Goal: Task Accomplishment & Management: Manage account settings

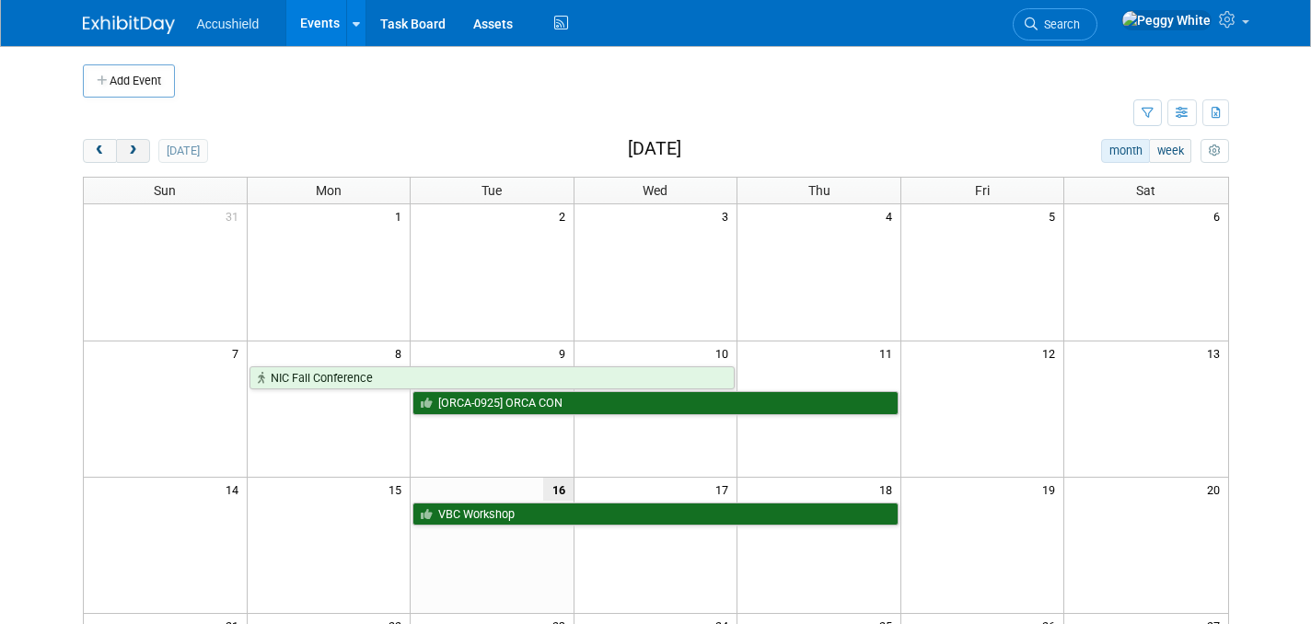
click at [135, 147] on span "next" at bounding box center [133, 151] width 14 height 12
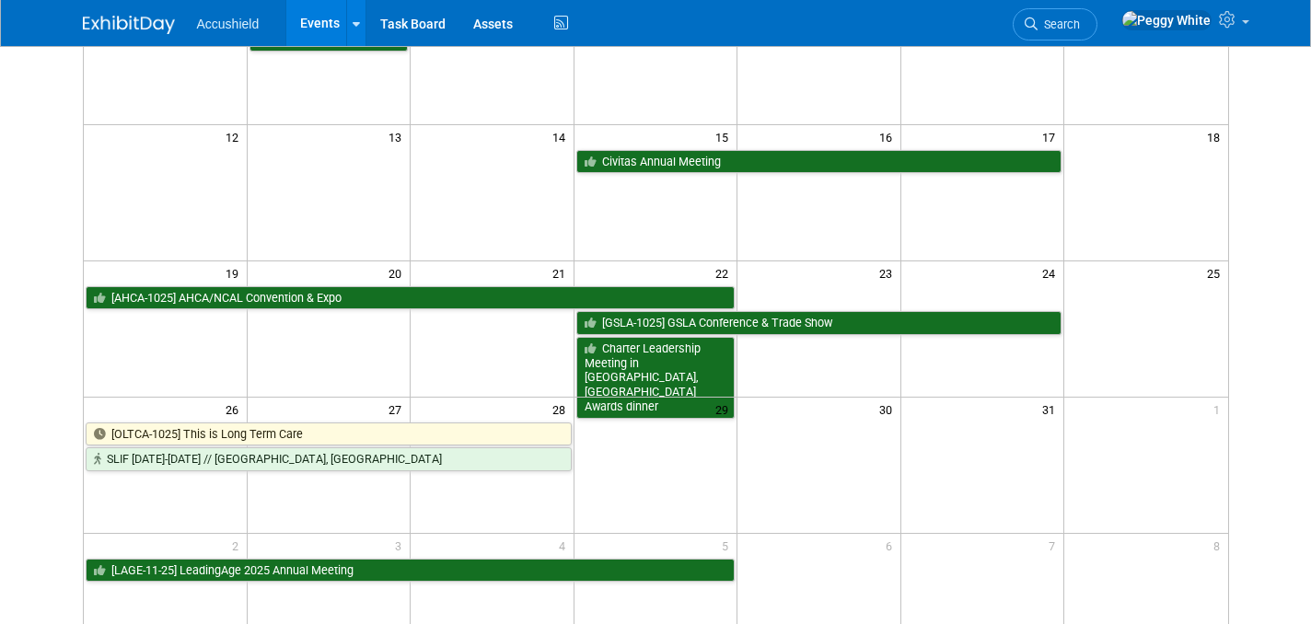
scroll to position [355, 0]
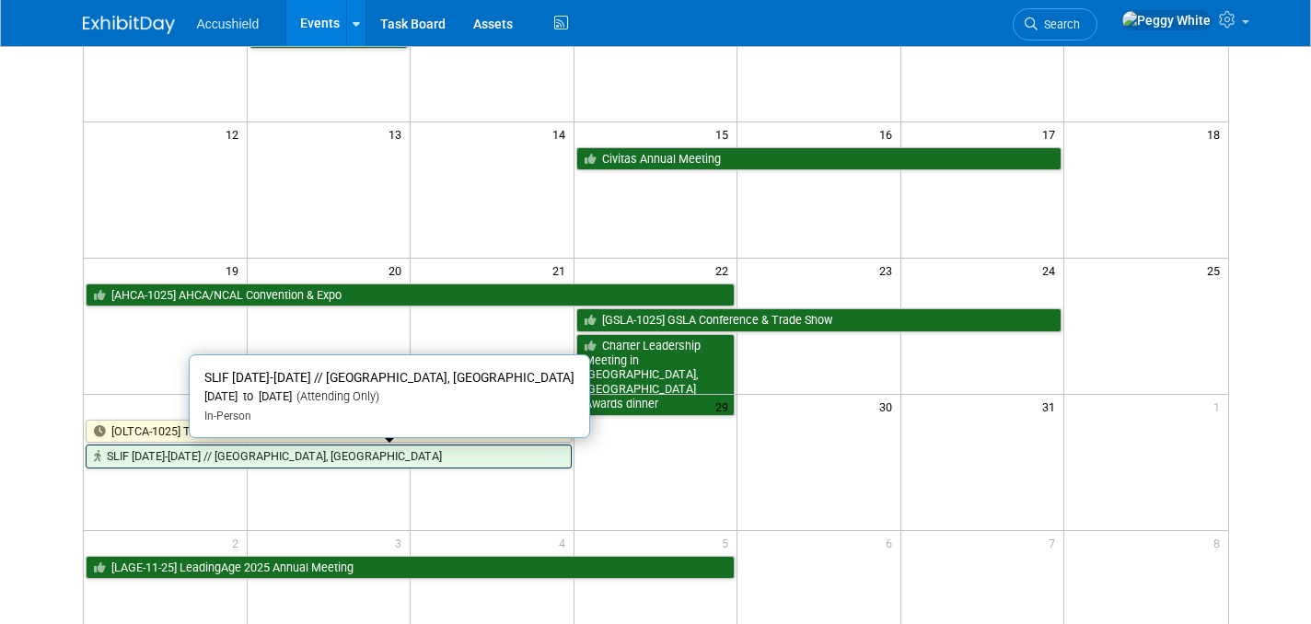
click at [269, 457] on link "SLIF [DATE]-[DATE] // [GEOGRAPHIC_DATA], [GEOGRAPHIC_DATA]" at bounding box center [329, 457] width 486 height 24
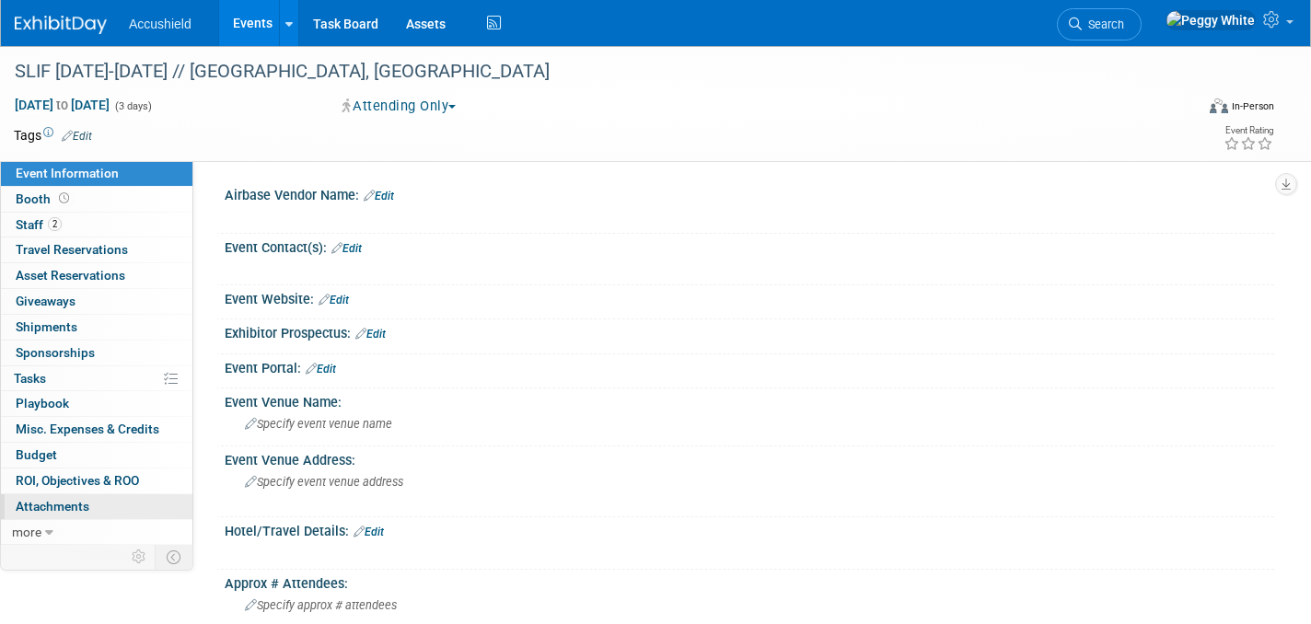
click at [75, 505] on span "Attachments 0" at bounding box center [53, 506] width 74 height 15
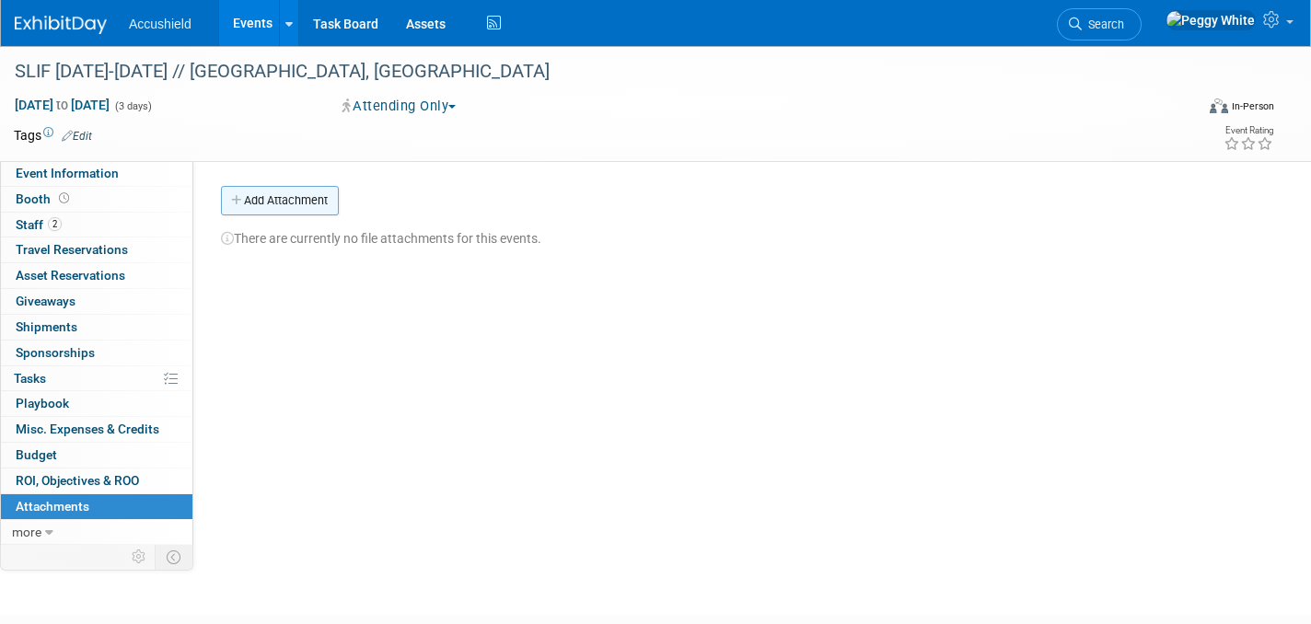
click at [291, 198] on button "Add Attachment" at bounding box center [280, 200] width 118 height 29
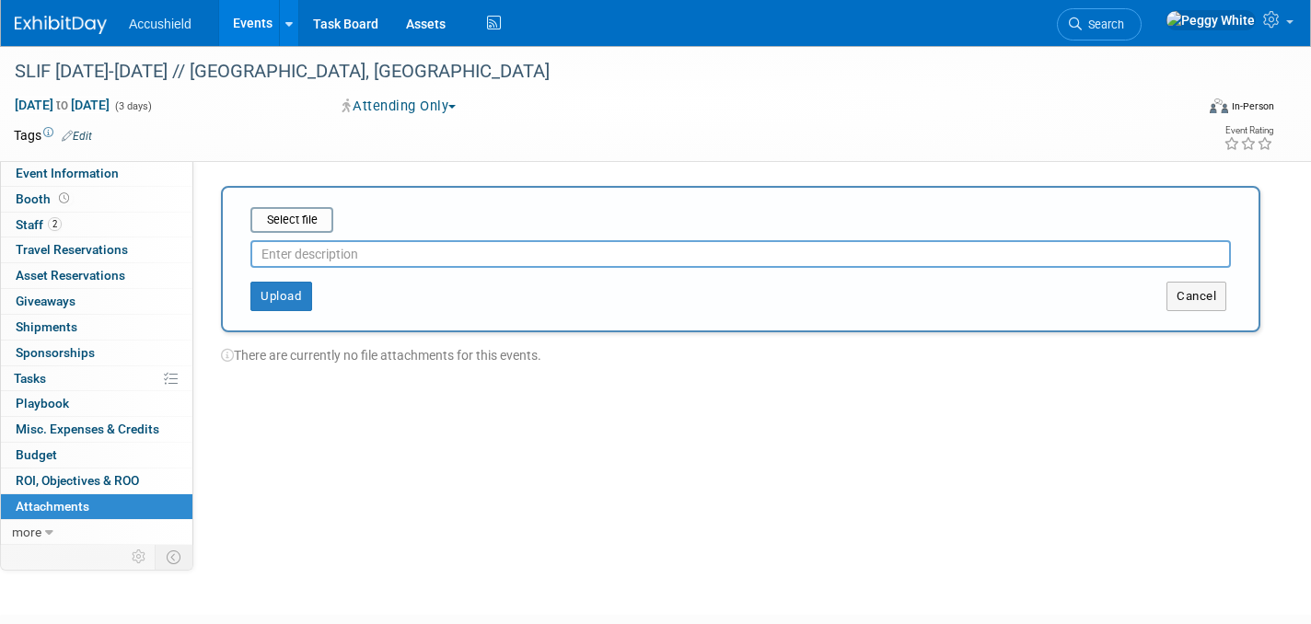
click at [299, 249] on input "text" at bounding box center [740, 254] width 980 height 28
type input "Shipping requirments"
click at [278, 305] on button "Upload" at bounding box center [281, 296] width 62 height 29
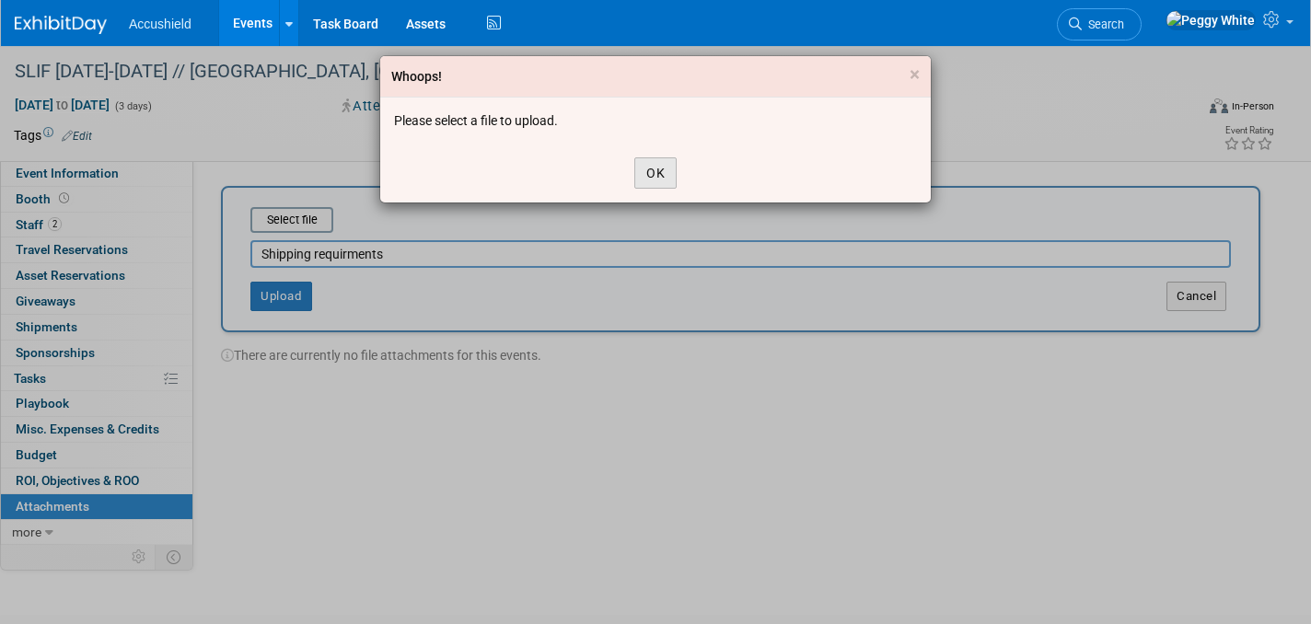
click at [653, 177] on button "OK" at bounding box center [655, 172] width 42 height 31
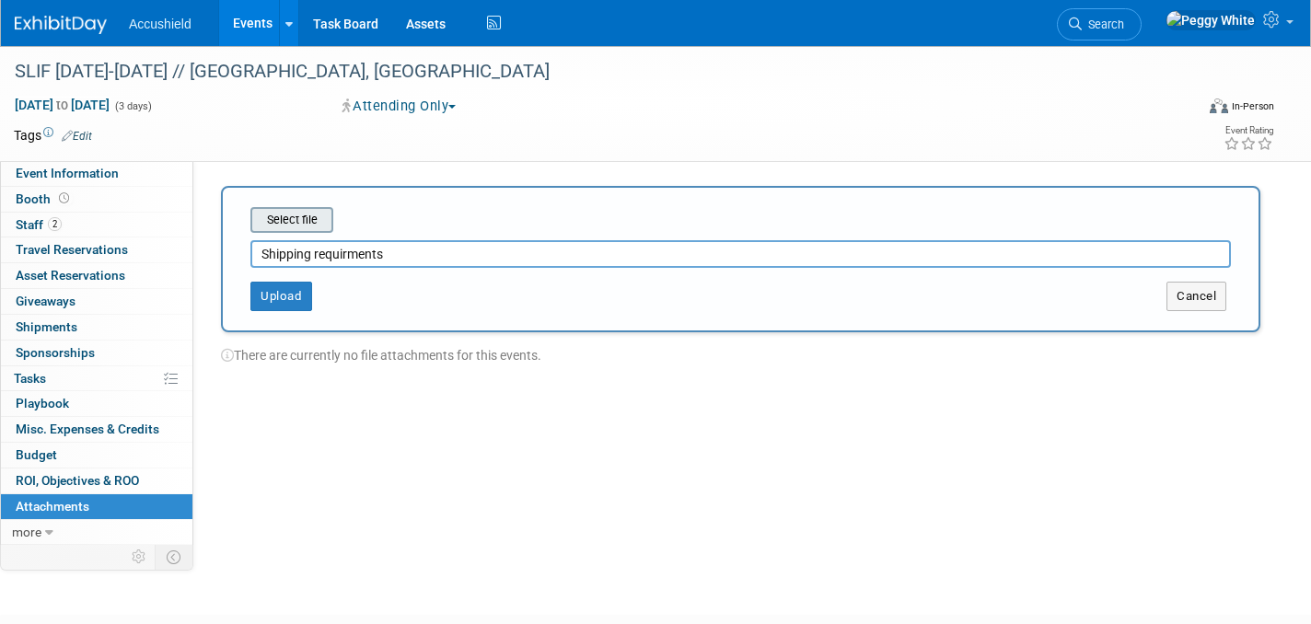
click at [290, 222] on input "file" at bounding box center [221, 220] width 219 height 22
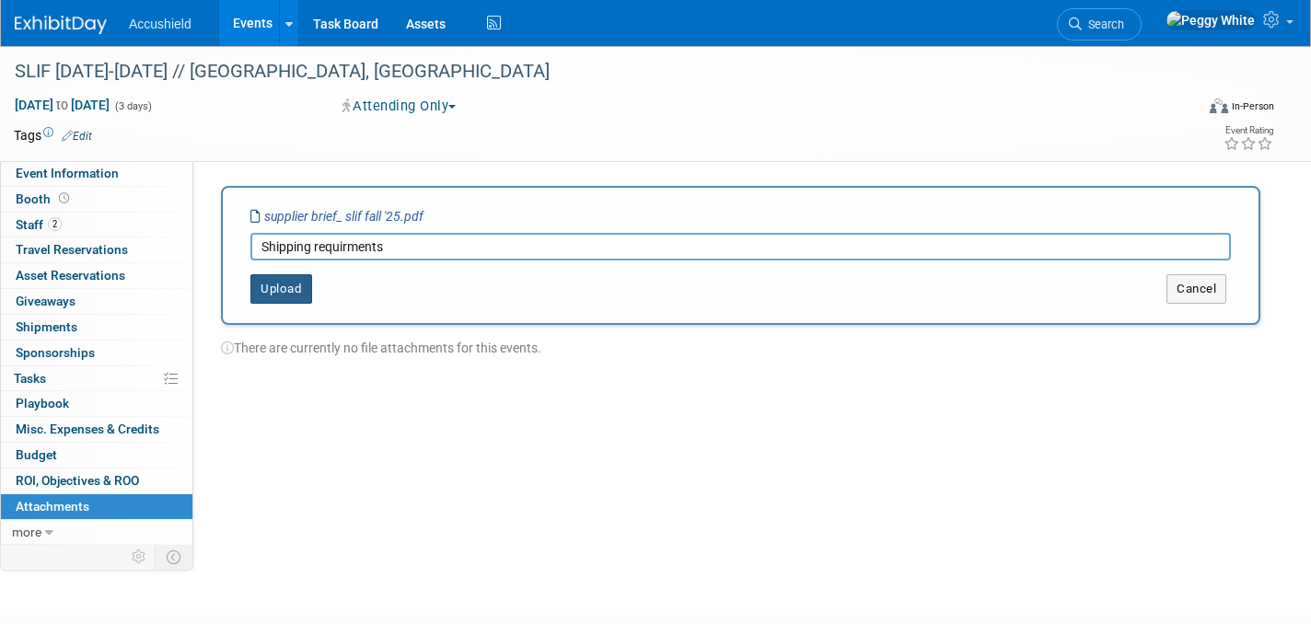
click at [281, 291] on button "Upload" at bounding box center [281, 288] width 62 height 29
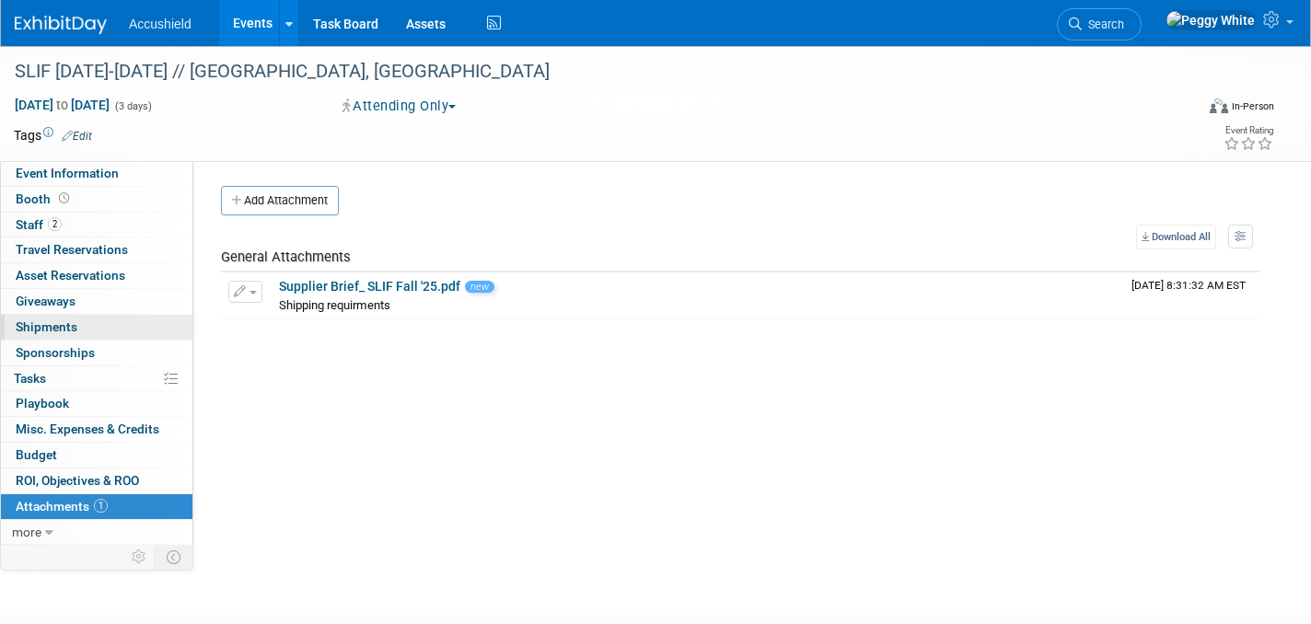
click at [64, 333] on span "Shipments 0" at bounding box center [47, 326] width 62 height 15
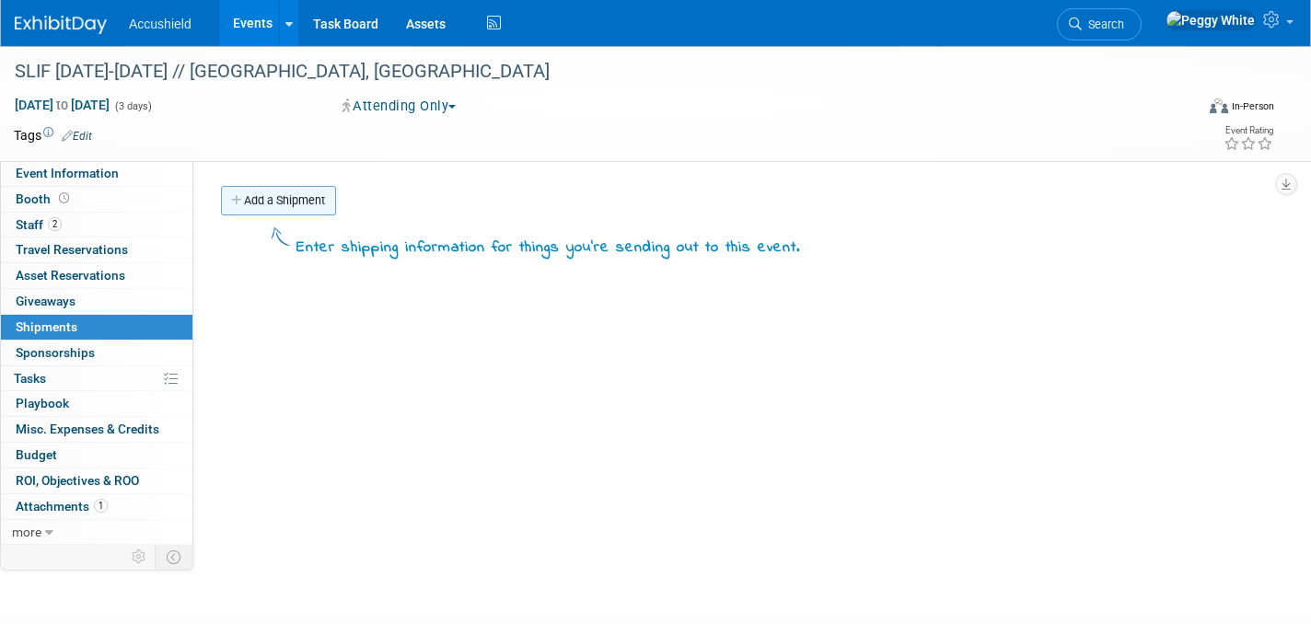
click at [312, 192] on link "Add a Shipment" at bounding box center [278, 200] width 115 height 29
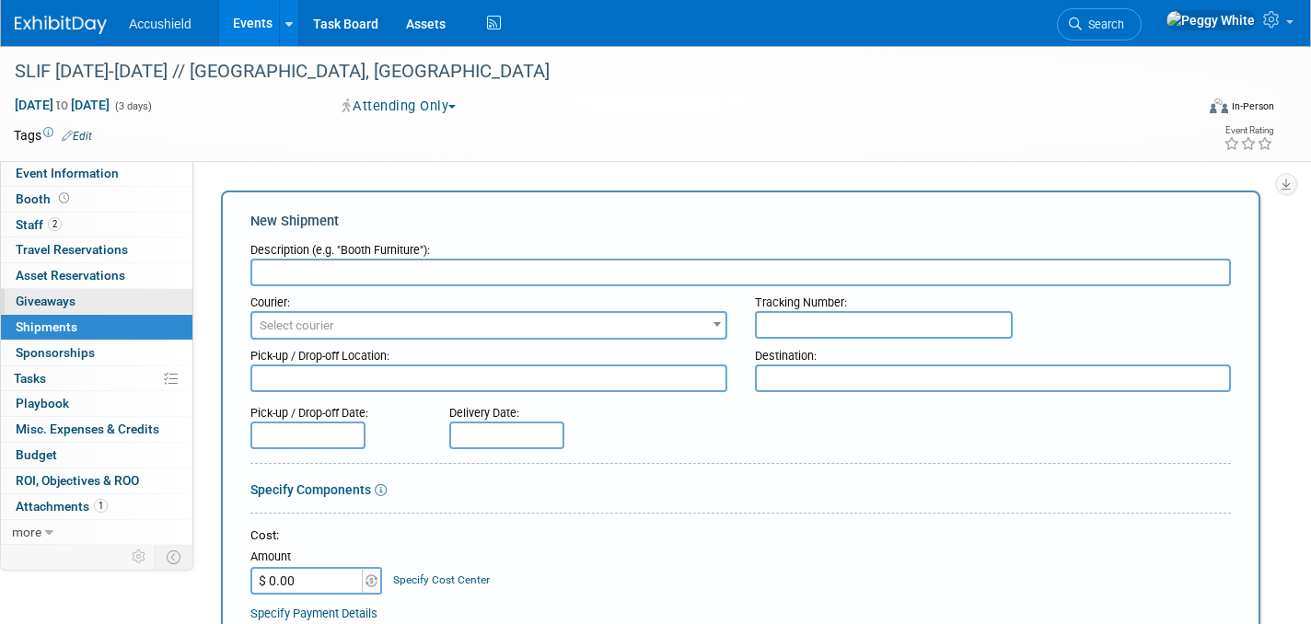
click at [48, 304] on span "Giveaways 0" at bounding box center [46, 301] width 60 height 15
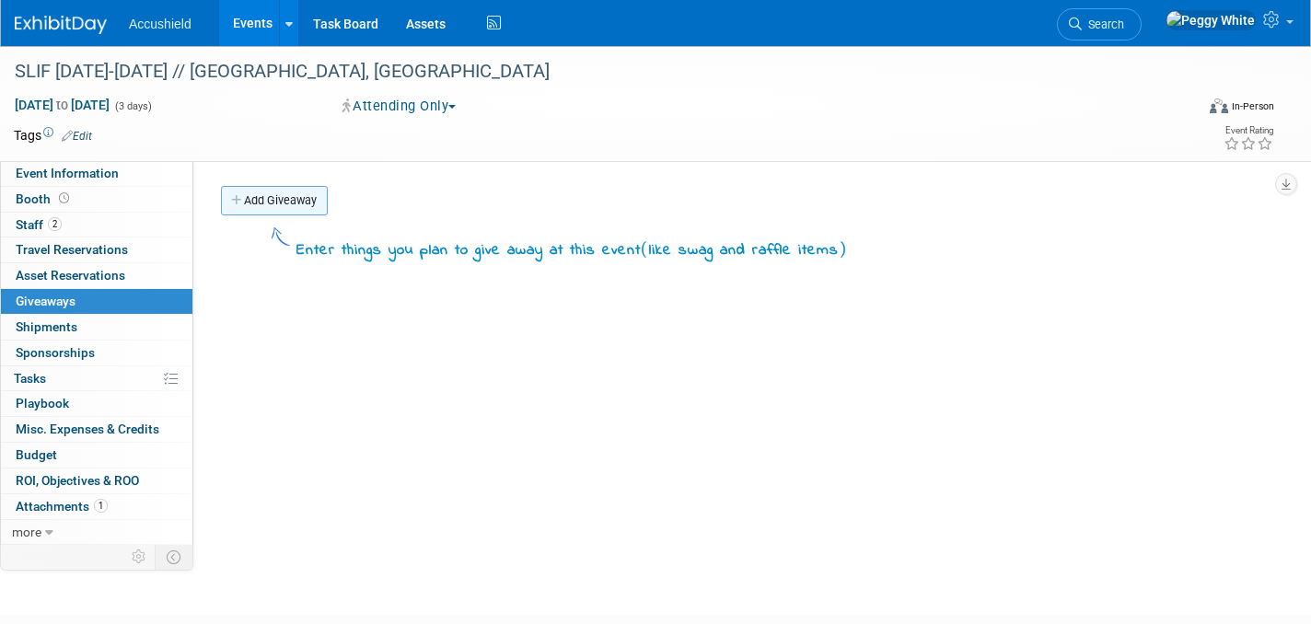
click at [291, 198] on link "Add Giveaway" at bounding box center [274, 200] width 107 height 29
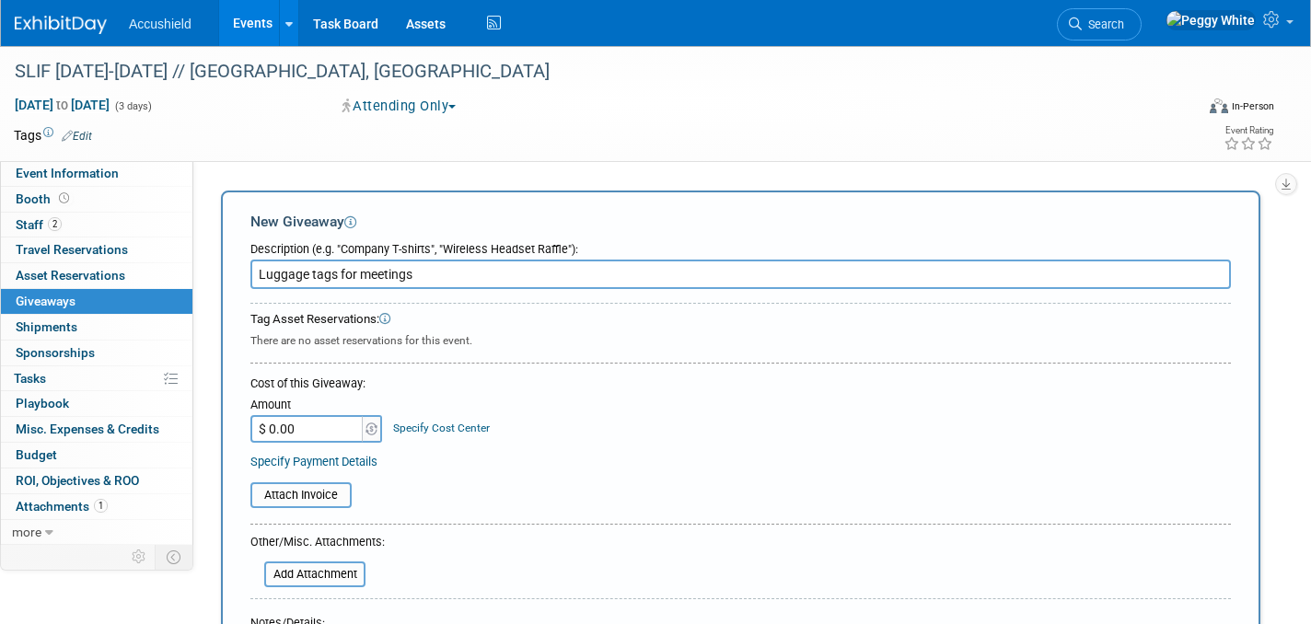
click at [362, 276] on input "Luggage tags for meetings" at bounding box center [740, 274] width 980 height 29
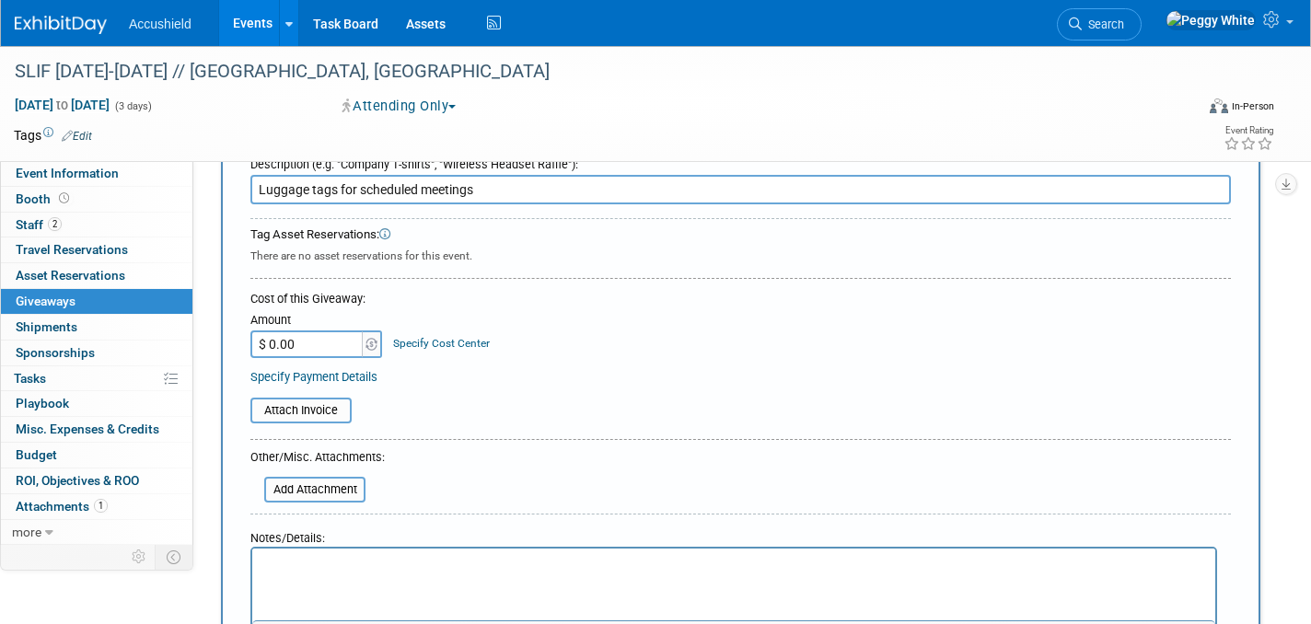
scroll to position [275, 0]
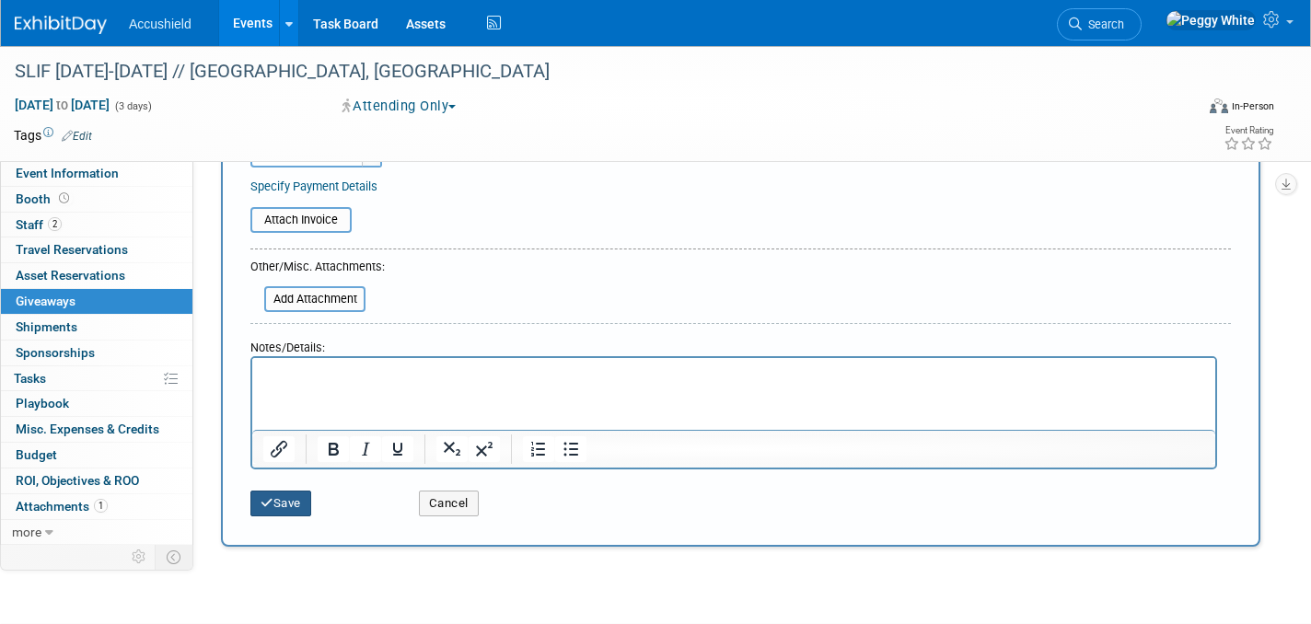
type input "Luggage tags for scheduled meetings"
click at [274, 503] on button "Save" at bounding box center [280, 504] width 61 height 26
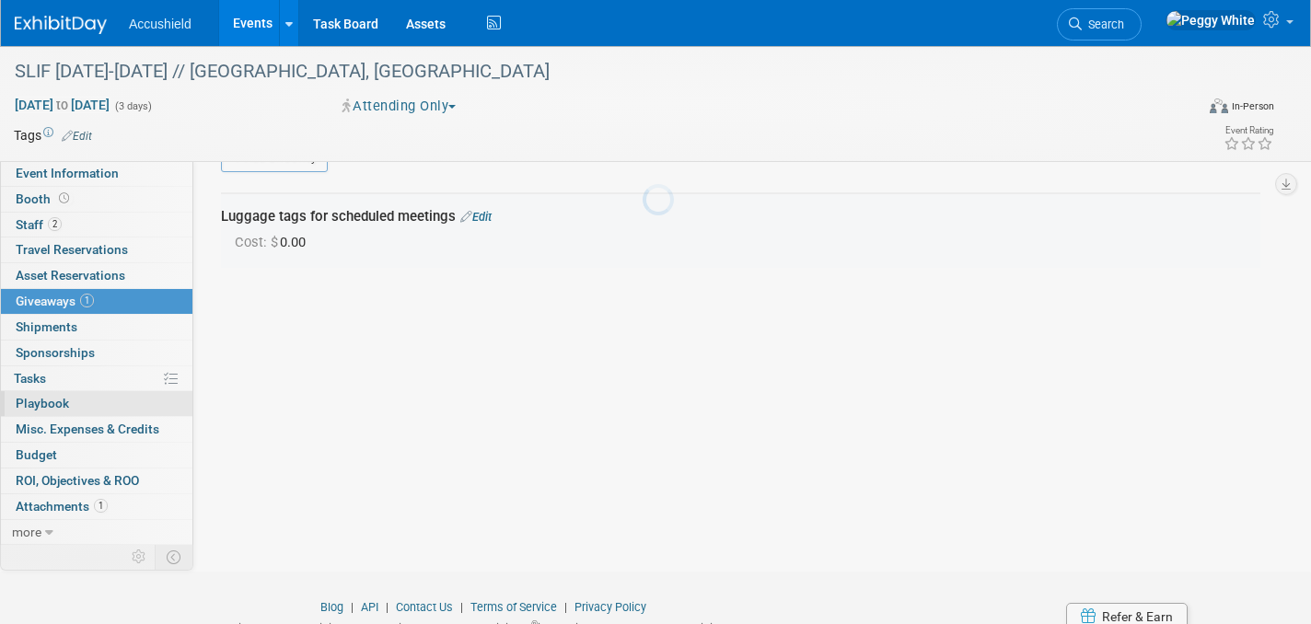
scroll to position [40, 0]
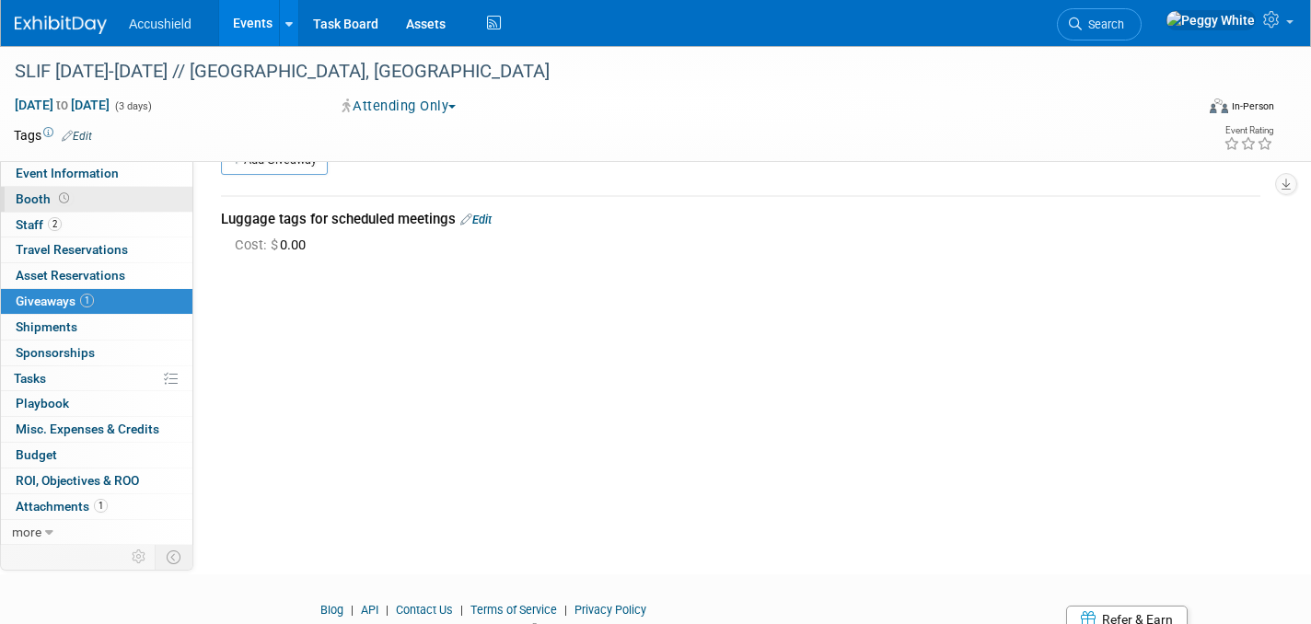
click at [38, 195] on span "Booth" at bounding box center [44, 198] width 57 height 15
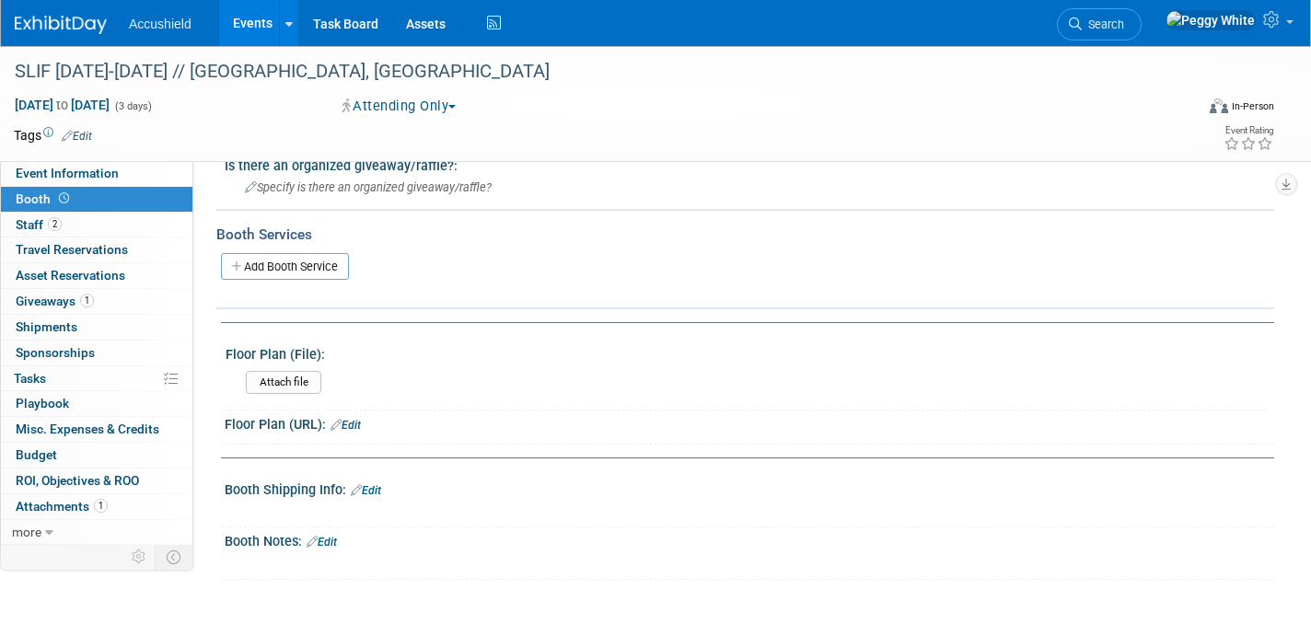
scroll to position [389, 0]
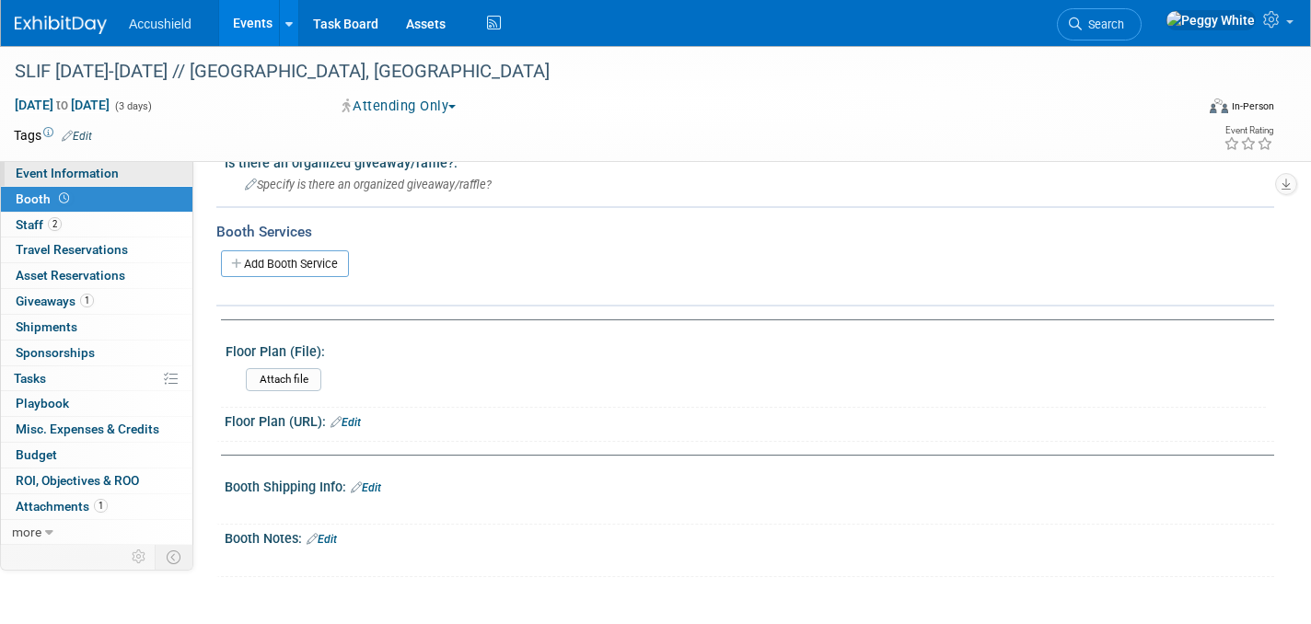
click at [78, 170] on span "Event Information" at bounding box center [67, 173] width 103 height 15
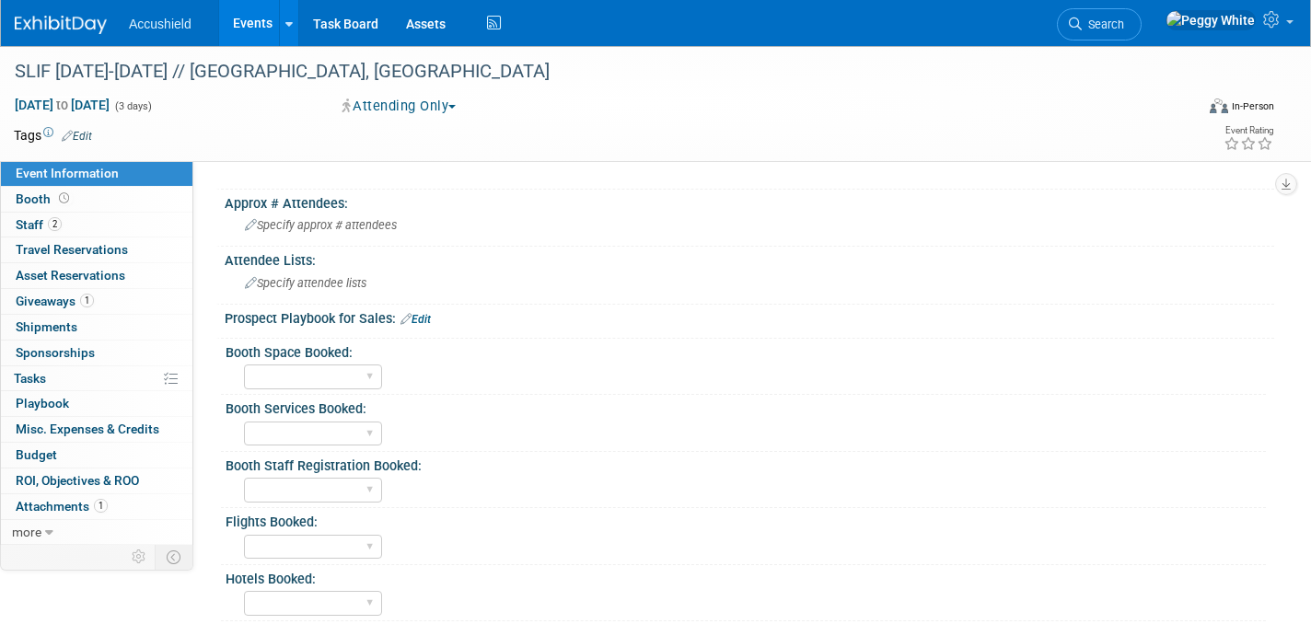
scroll to position [381, 0]
click at [43, 399] on span "Playbook 0" at bounding box center [42, 403] width 53 height 15
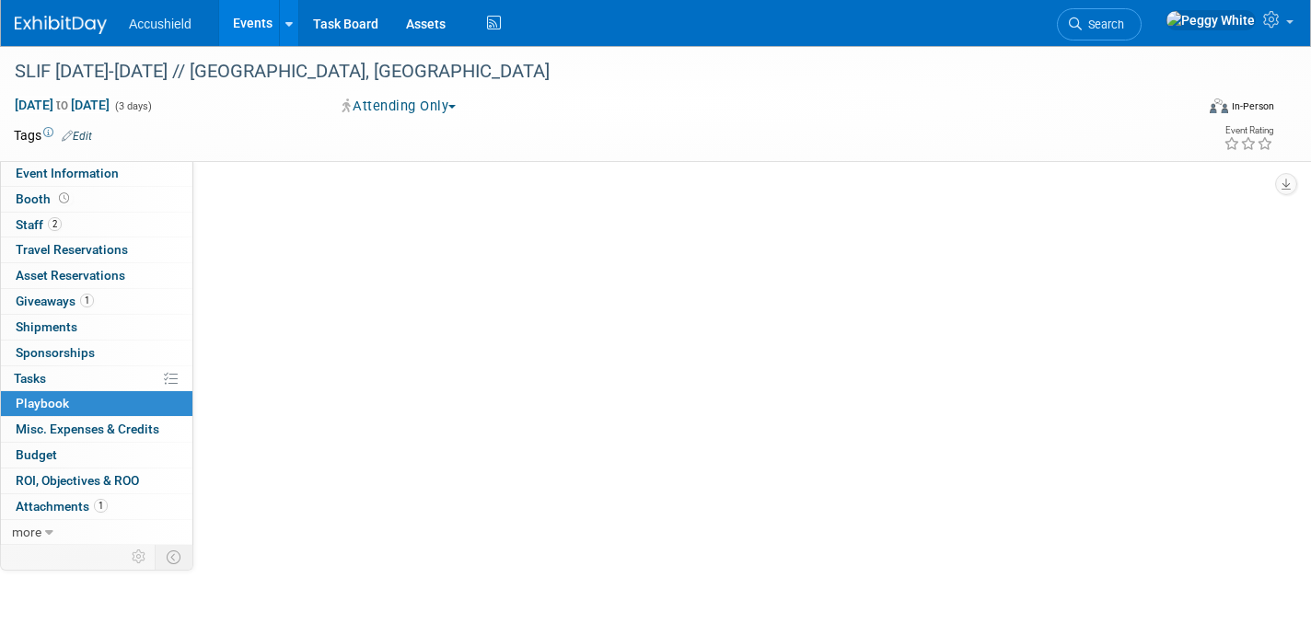
scroll to position [0, 0]
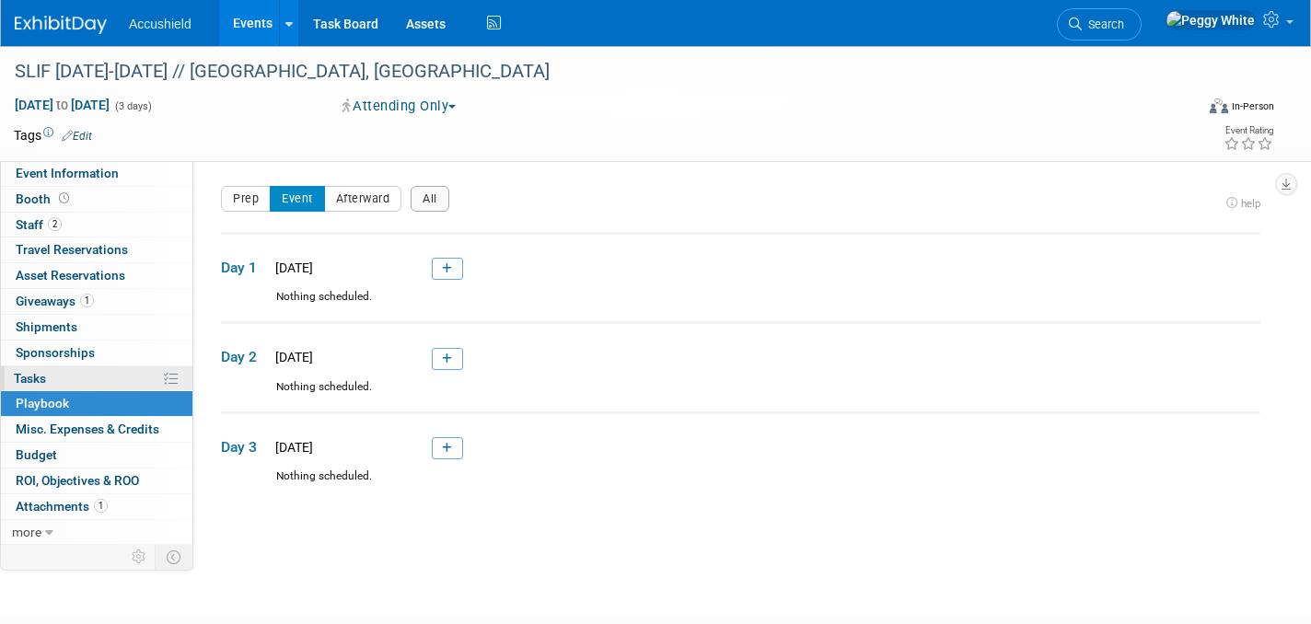
click at [40, 374] on span "Tasks 0%" at bounding box center [30, 378] width 32 height 15
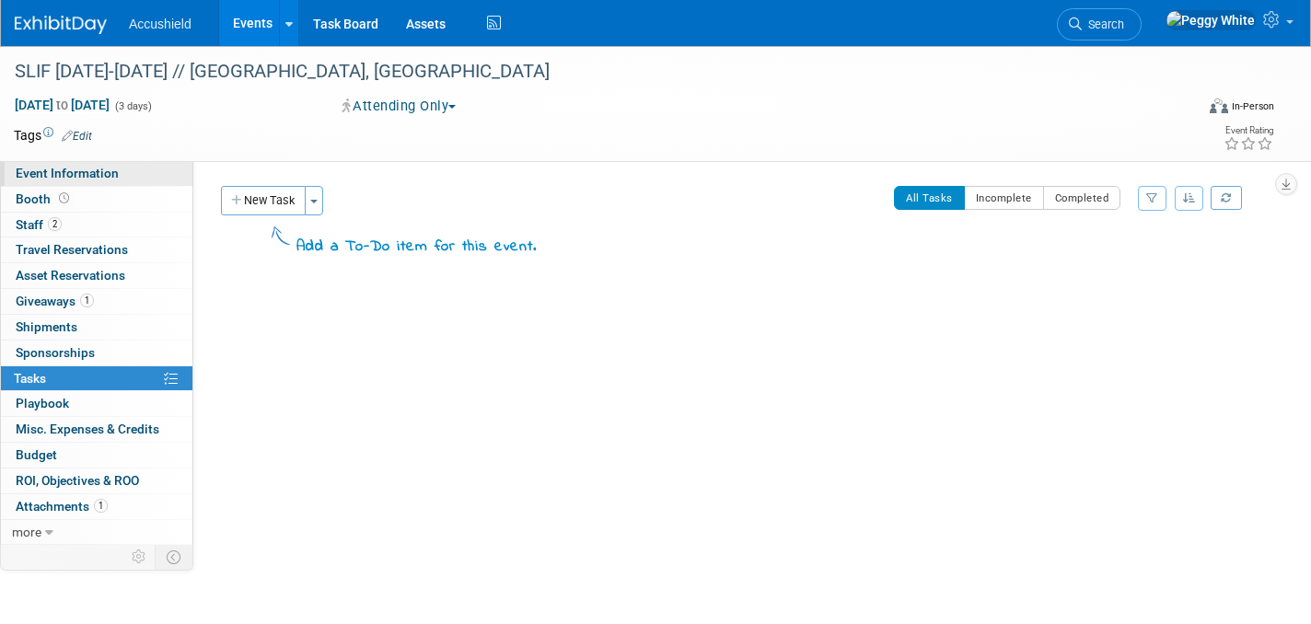
click at [87, 175] on span "Event Information" at bounding box center [67, 173] width 103 height 15
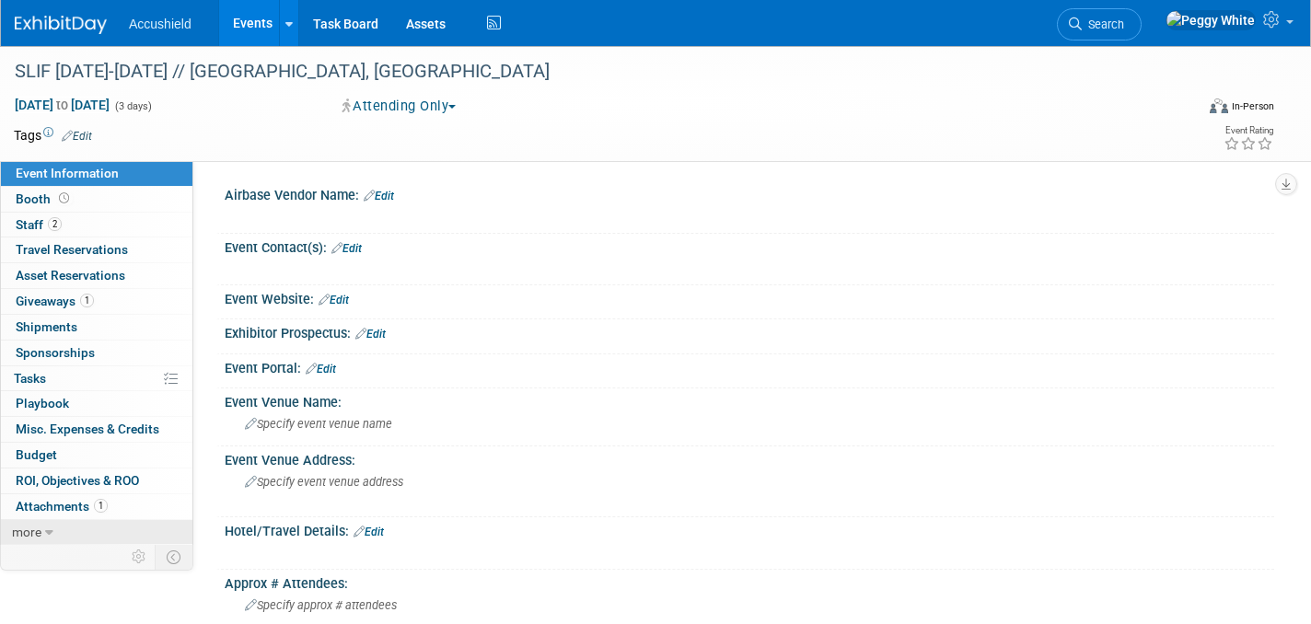
click at [50, 532] on icon at bounding box center [49, 532] width 8 height 13
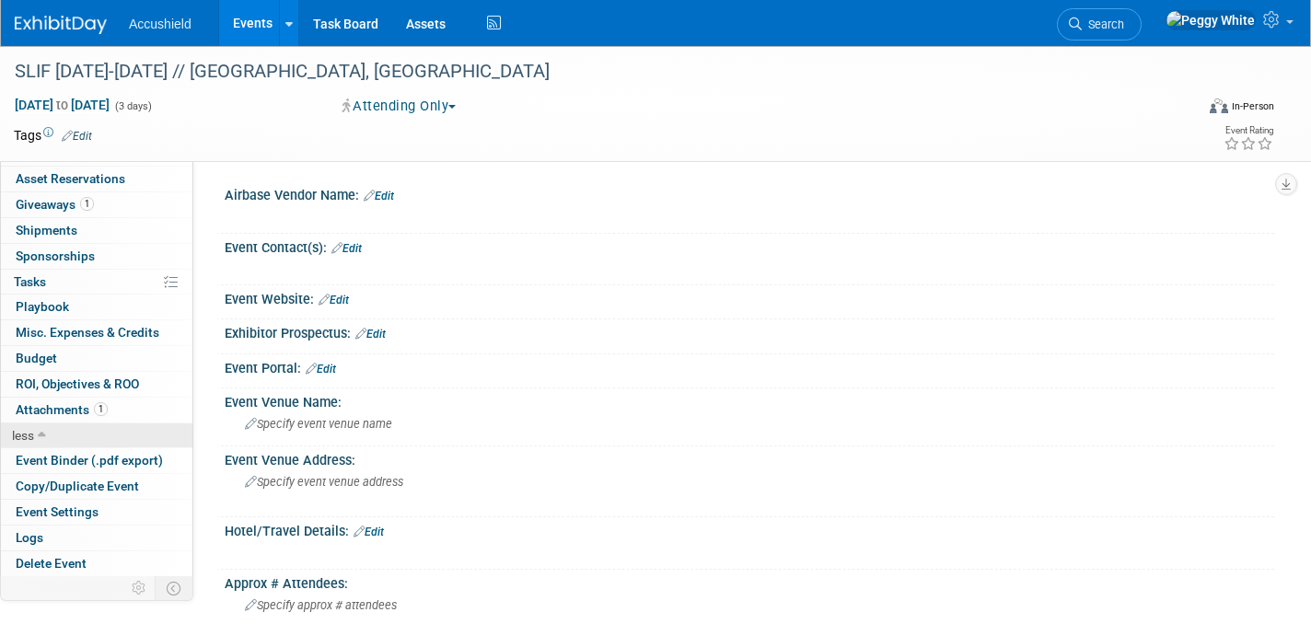
scroll to position [97, 0]
click at [49, 278] on link "0% Tasks 0%" at bounding box center [96, 282] width 191 height 25
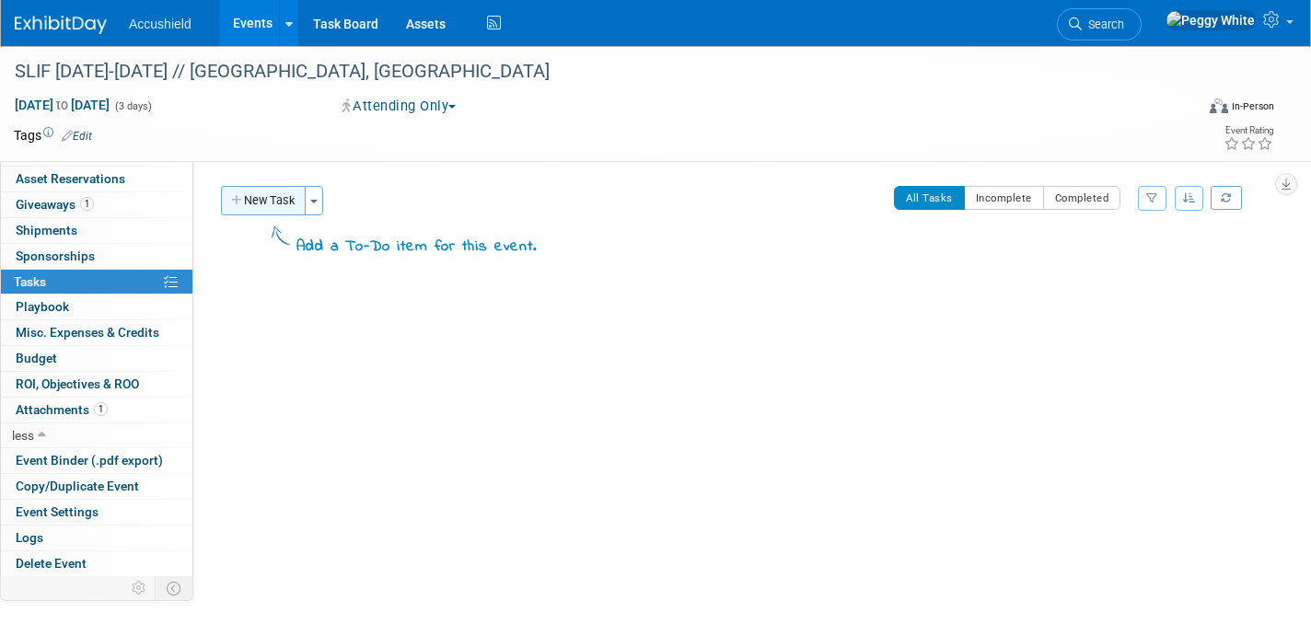
click at [295, 199] on button "New Task" at bounding box center [263, 200] width 85 height 29
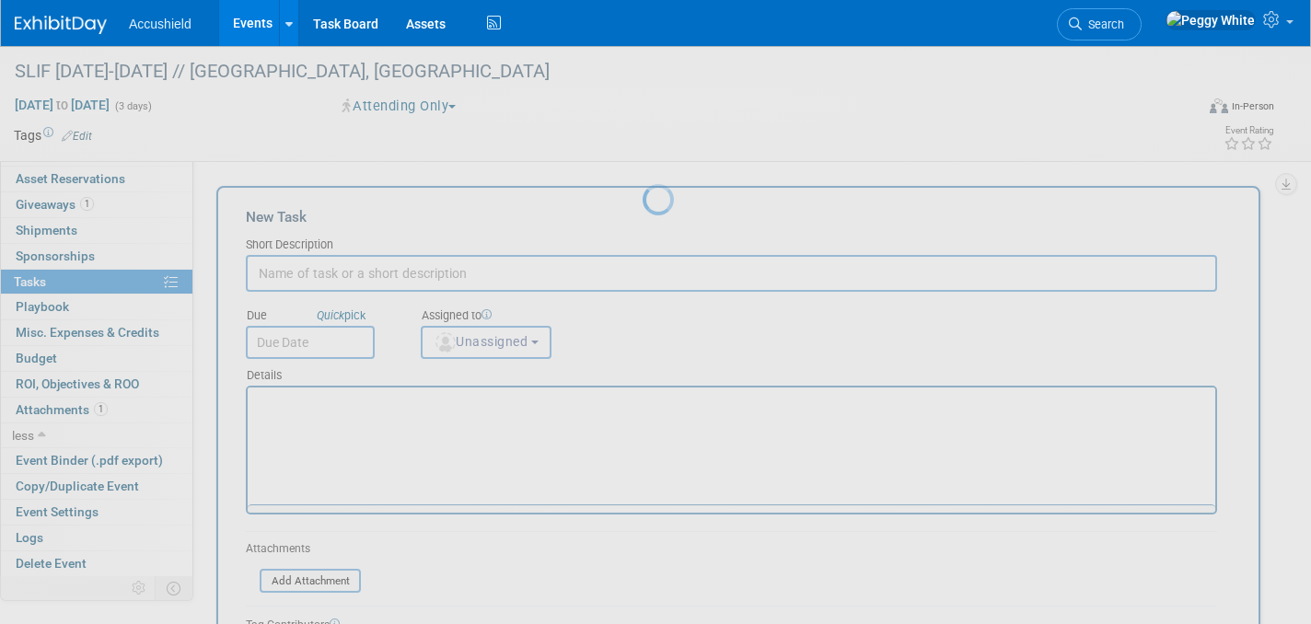
scroll to position [0, 0]
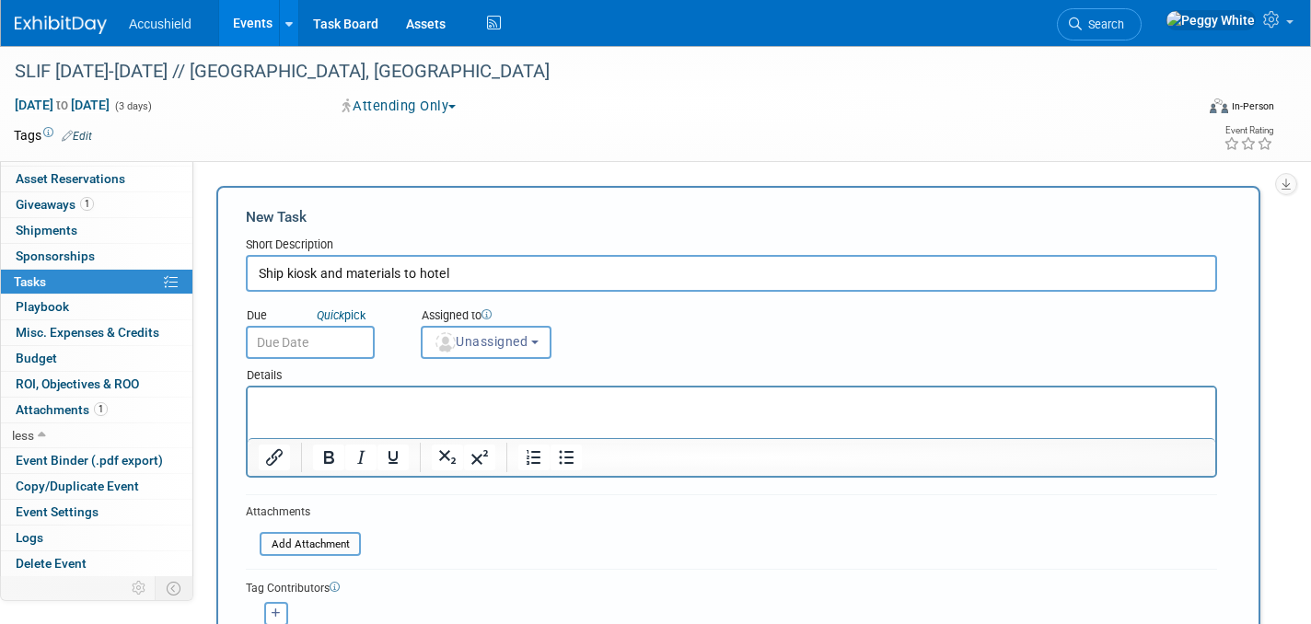
type input "Ship kiosk and materials to hotel"
click at [299, 337] on input "text" at bounding box center [310, 342] width 129 height 33
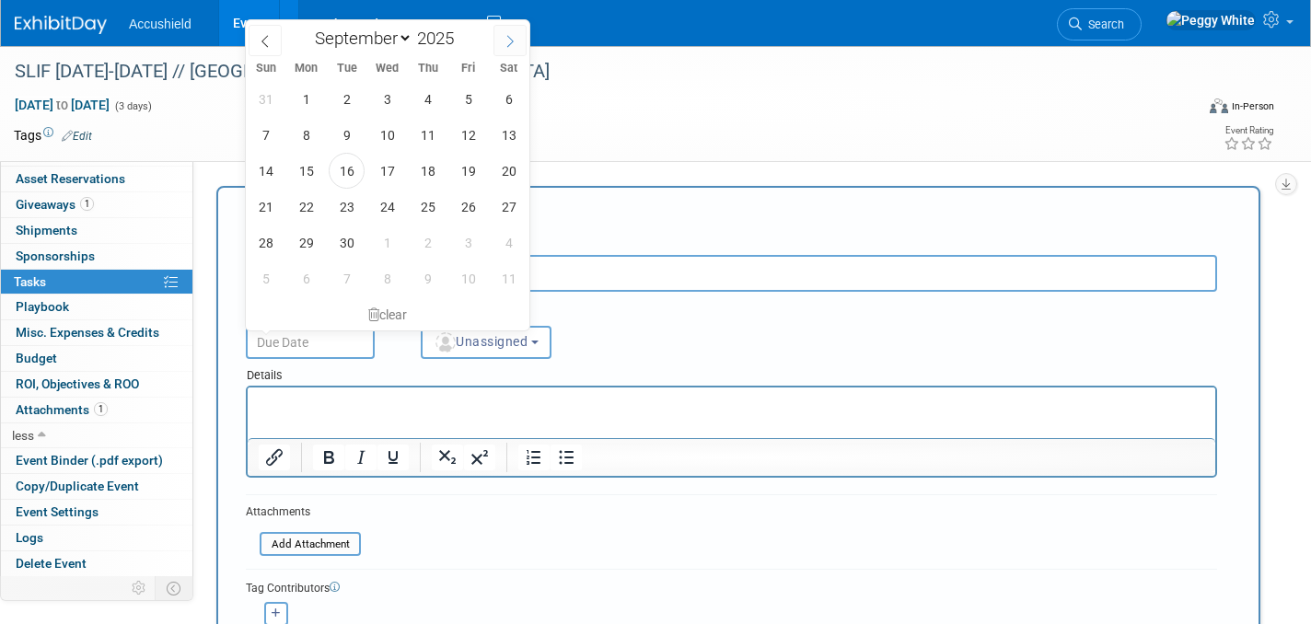
click at [503, 35] on icon at bounding box center [509, 41] width 13 height 13
select select "9"
click at [503, 204] on span "25" at bounding box center [509, 207] width 36 height 36
type input "[DATE]"
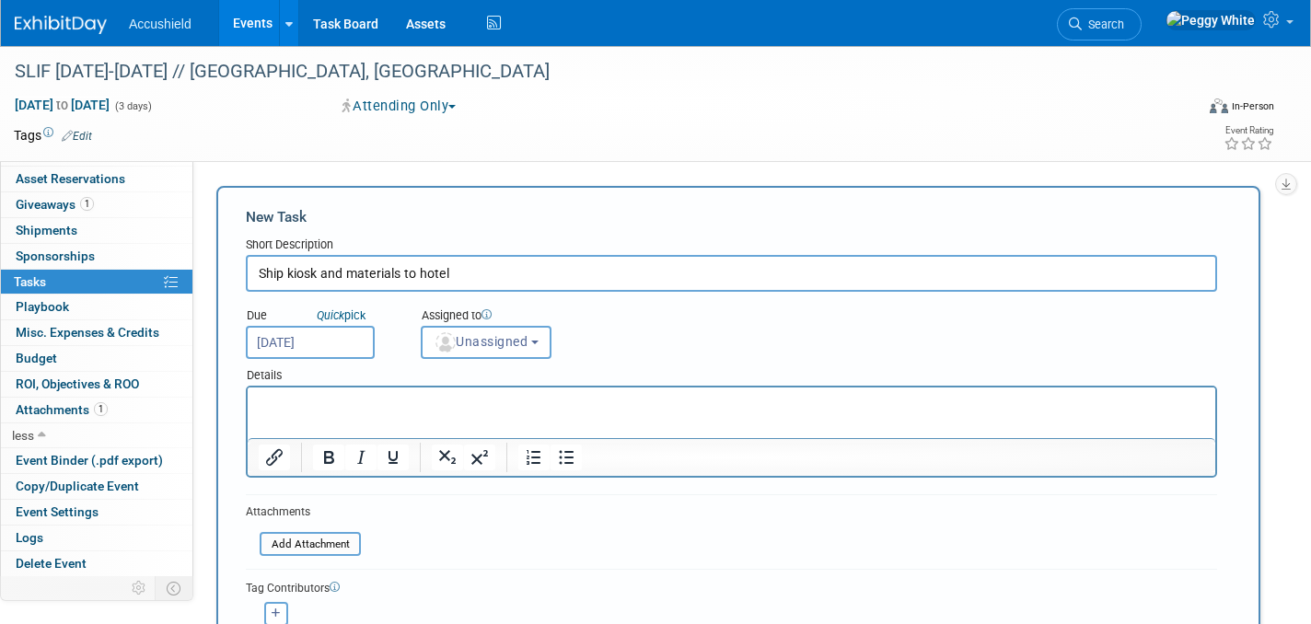
click at [333, 408] on p "Rich Text Area. Press ALT-0 for help." at bounding box center [732, 404] width 946 height 18
click at [280, 408] on p "15" portrait kiosk" at bounding box center [732, 404] width 946 height 18
click at [418, 403] on p "15" desktop portrait kiosk" at bounding box center [732, 404] width 946 height 18
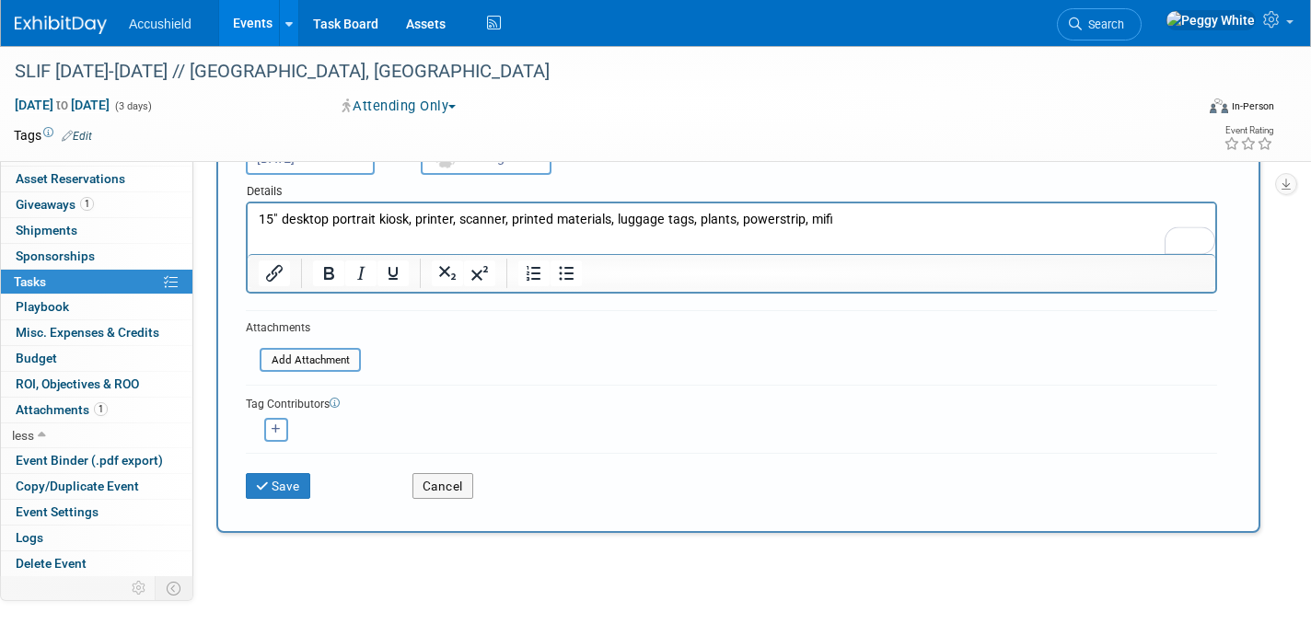
scroll to position [316, 0]
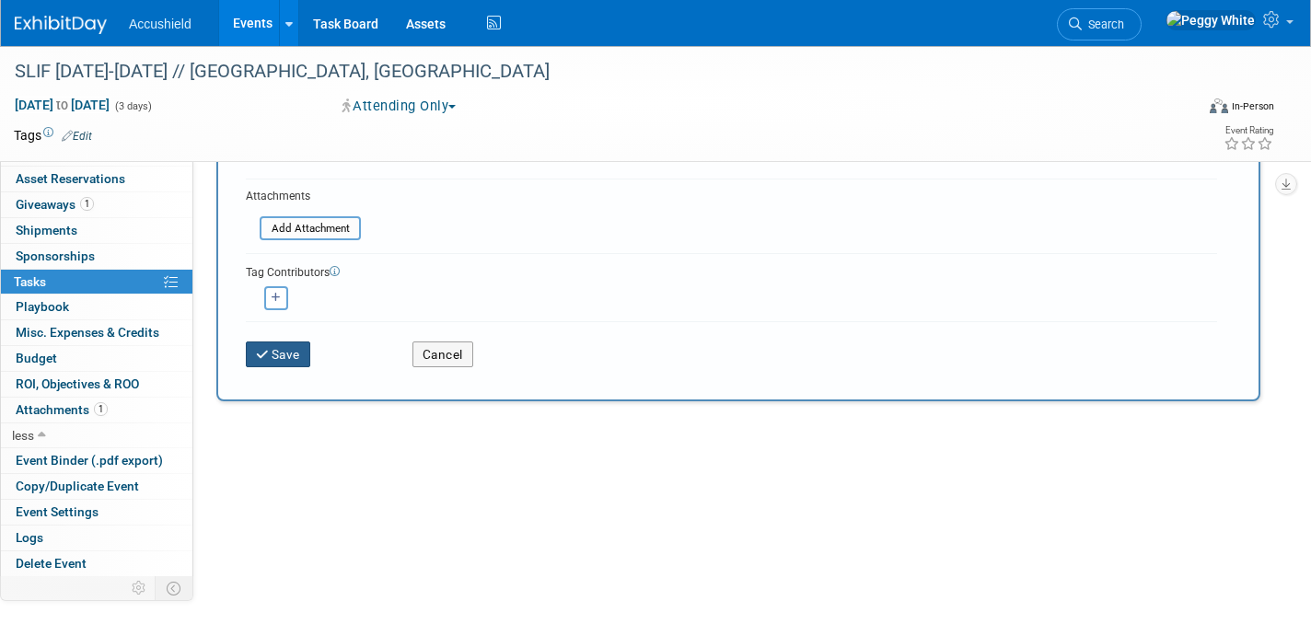
click at [269, 357] on icon "submit" at bounding box center [264, 355] width 16 height 13
